Goal: Communication & Community: Answer question/provide support

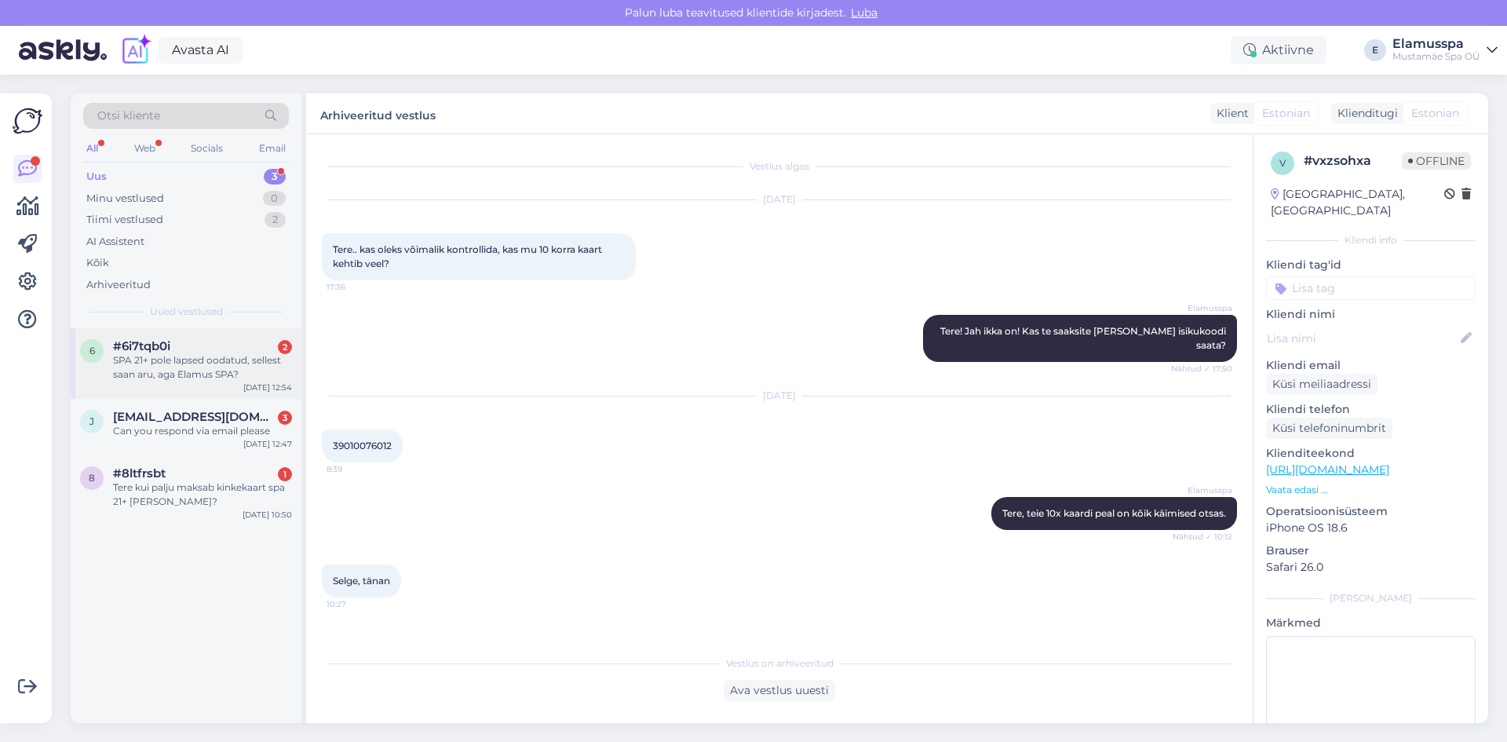
click at [202, 370] on div "SPA 21+ pole lapsed oodatud, sellest saan aru, aga Elamus SPA?" at bounding box center [202, 367] width 179 height 28
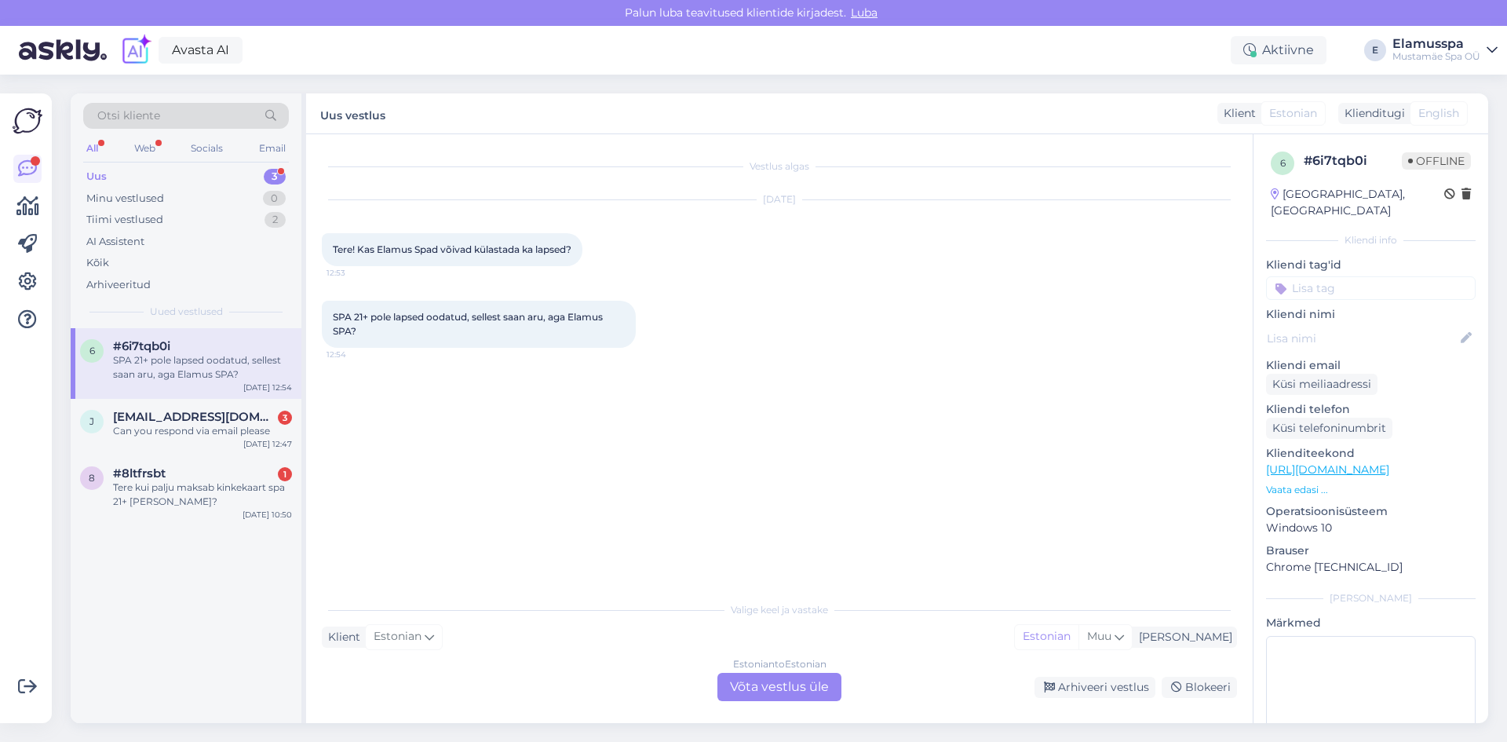
click at [756, 677] on div "Estonian to Estonian Võta vestlus üle" at bounding box center [779, 687] width 124 height 28
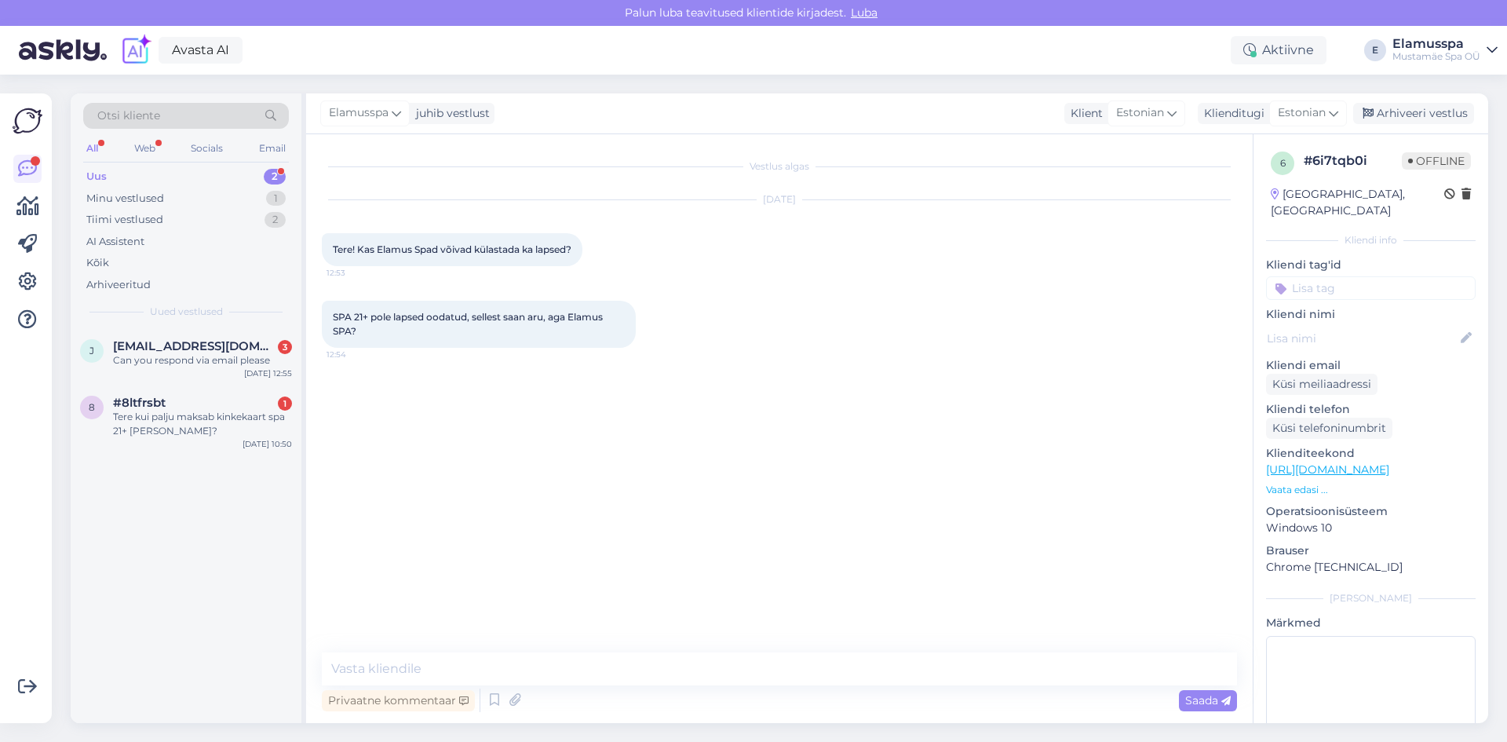
click at [705, 645] on div "Vestlus algas [DATE] Tere! Kas Elamus Spad võivad külastada ka lapsed? 12:53 SP…" at bounding box center [779, 428] width 947 height 589
click at [698, 663] on textarea at bounding box center [779, 668] width 915 height 33
drag, startPoint x: 1224, startPoint y: 684, endPoint x: 1206, endPoint y: 698, distance: 23.1
click at [1225, 684] on textarea "Tere, Elamusspa on perespaa, kuhu on oodatud kõik lapsed." at bounding box center [779, 668] width 915 height 33
type textarea "Tere, Elamusspa on perespaa, kuhu on oodatud kõik lapsed."
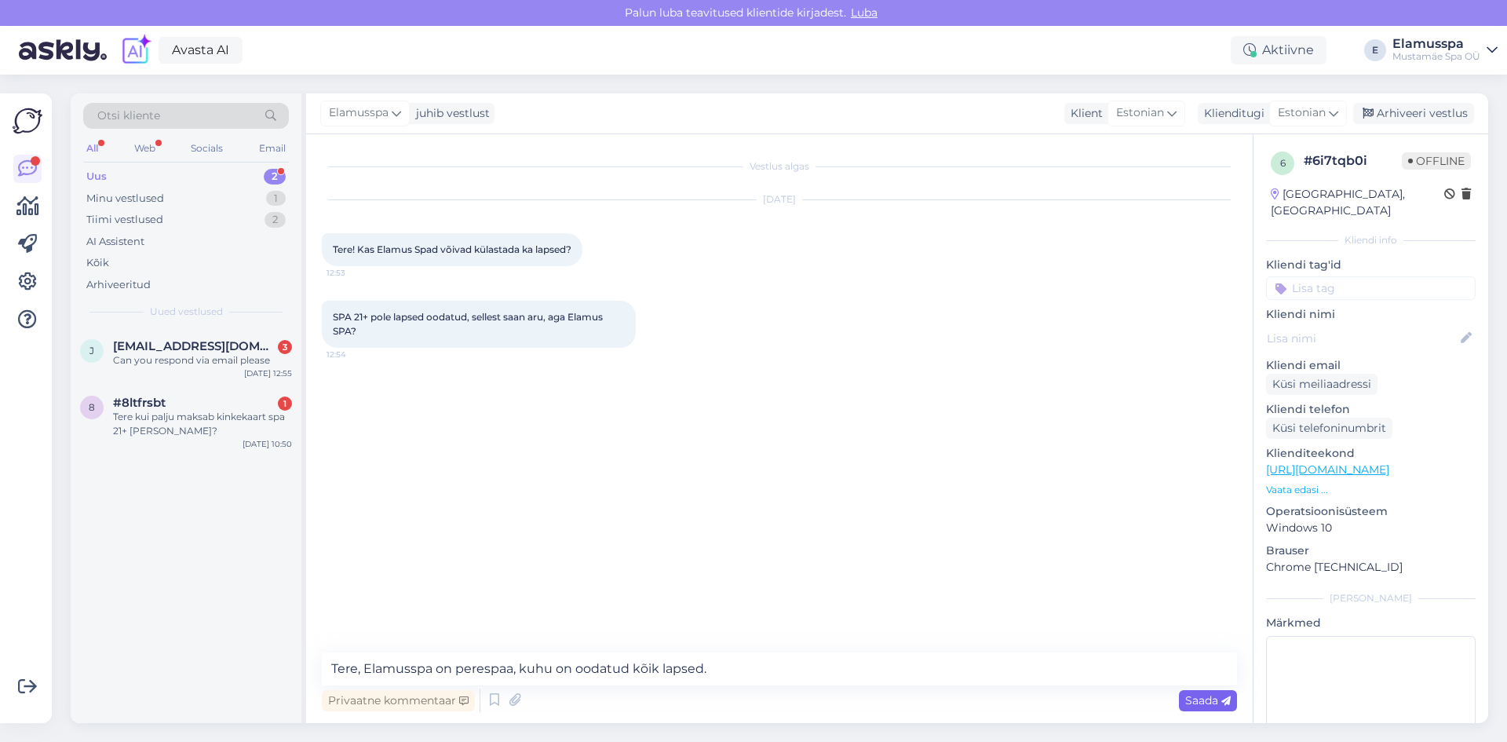
click at [1206, 698] on span "Saada" at bounding box center [1208, 700] width 46 height 14
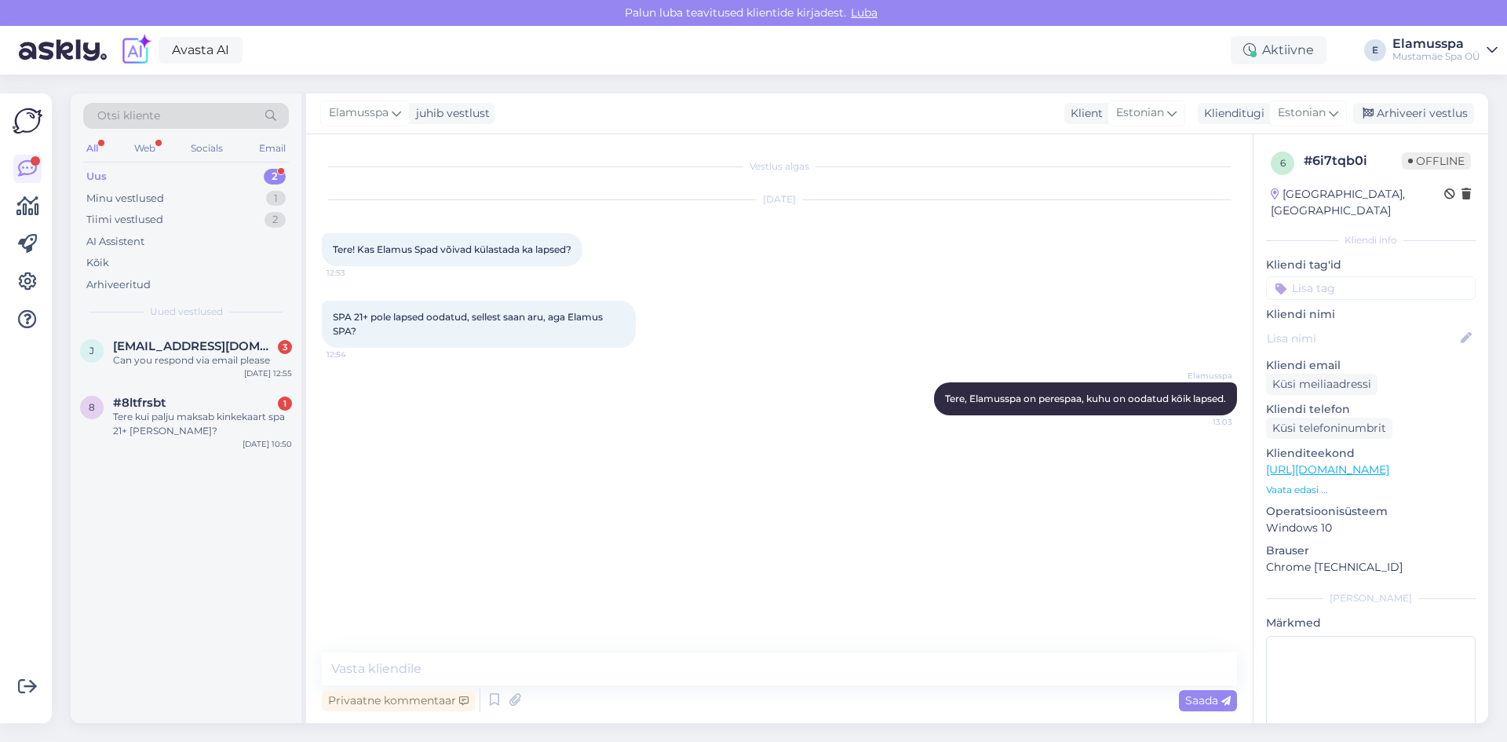
click at [1403, 124] on div "Elamusspa juhib vestlust Klient Estonian Klienditugi Estonian Arhiveeri vestlus" at bounding box center [897, 113] width 1182 height 41
click at [1406, 108] on div "Arhiveeri vestlus" at bounding box center [1413, 113] width 121 height 21
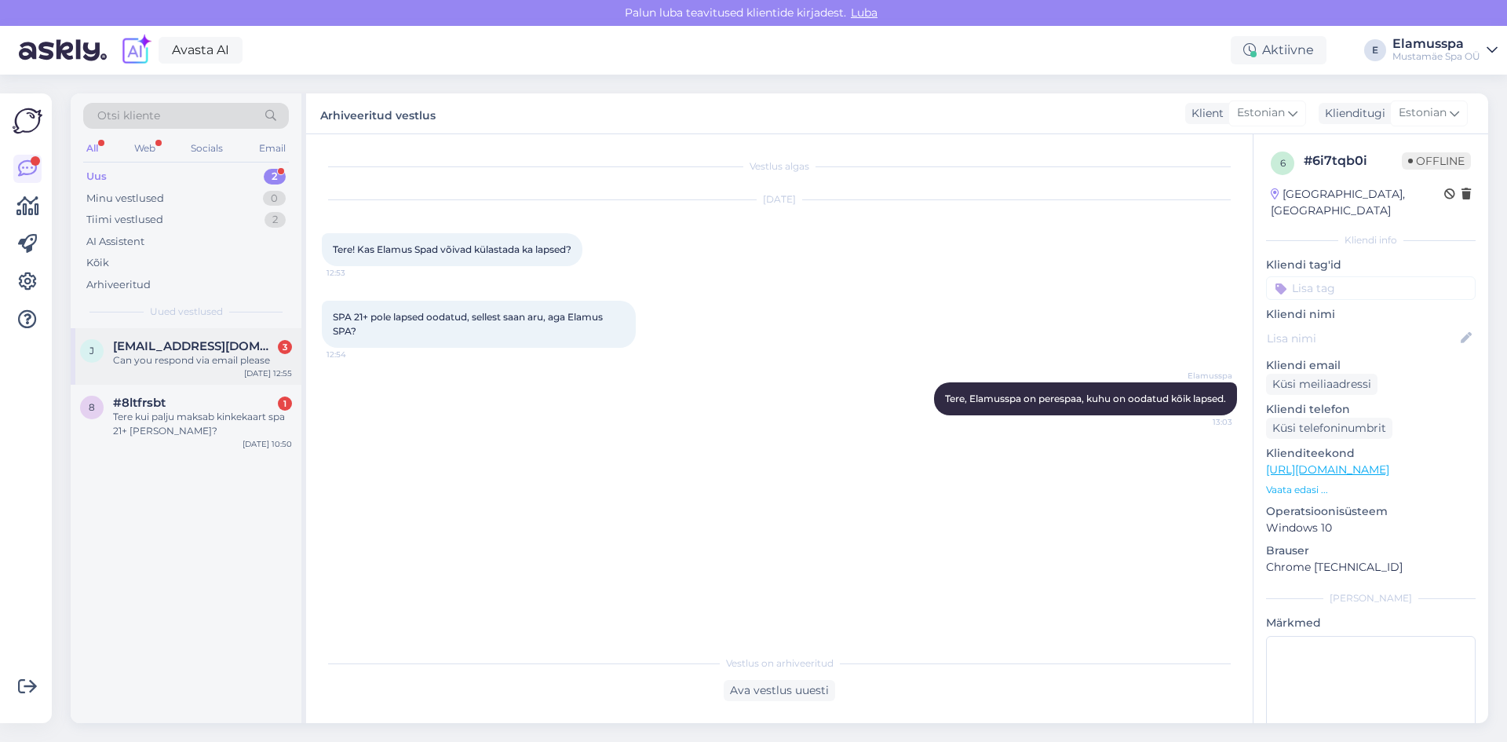
click at [199, 368] on div "j [EMAIL_ADDRESS][DOMAIN_NAME] 3 Can you respond via email please [DATE] 12:55" at bounding box center [186, 356] width 231 height 57
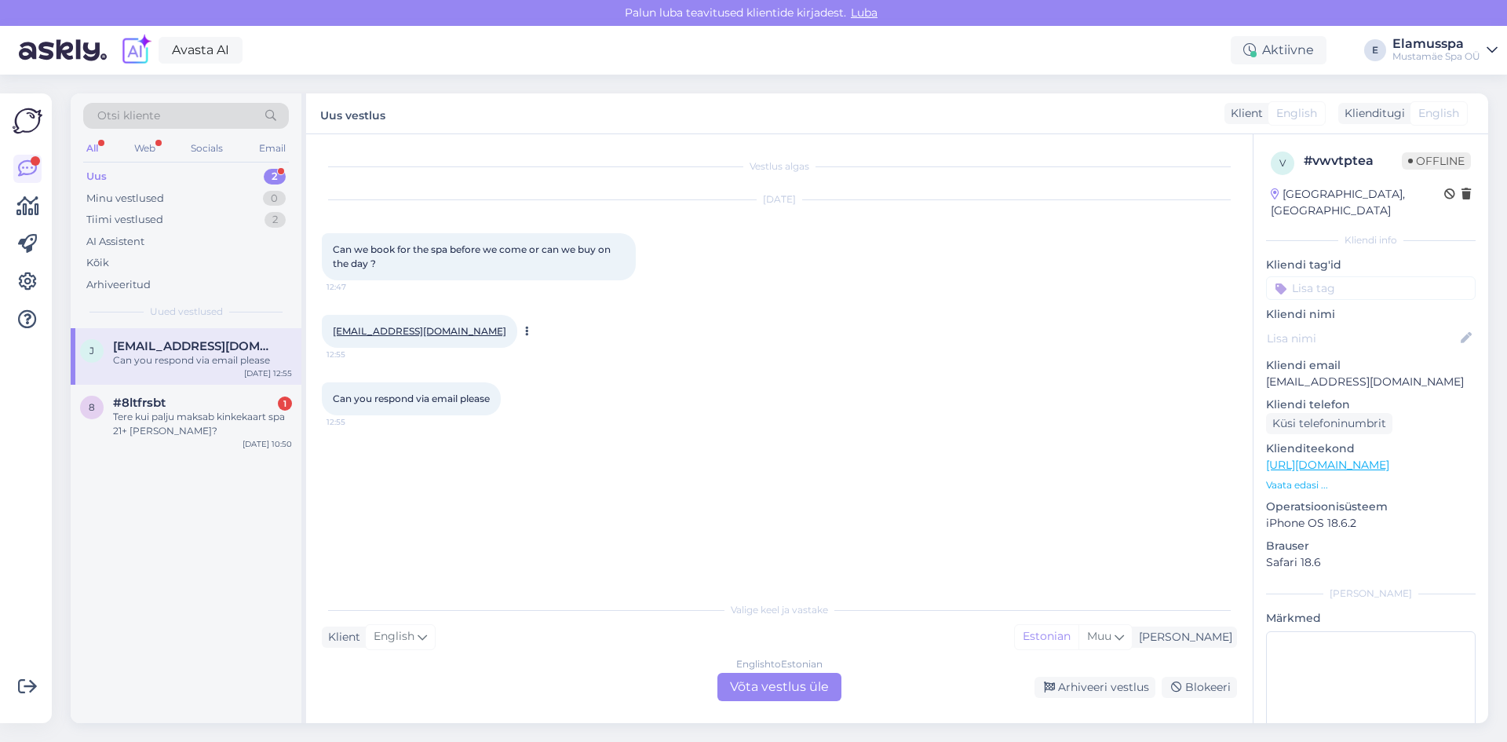
click at [416, 334] on link "[EMAIL_ADDRESS][DOMAIN_NAME]" at bounding box center [419, 331] width 173 height 12
